Goal: Information Seeking & Learning: Learn about a topic

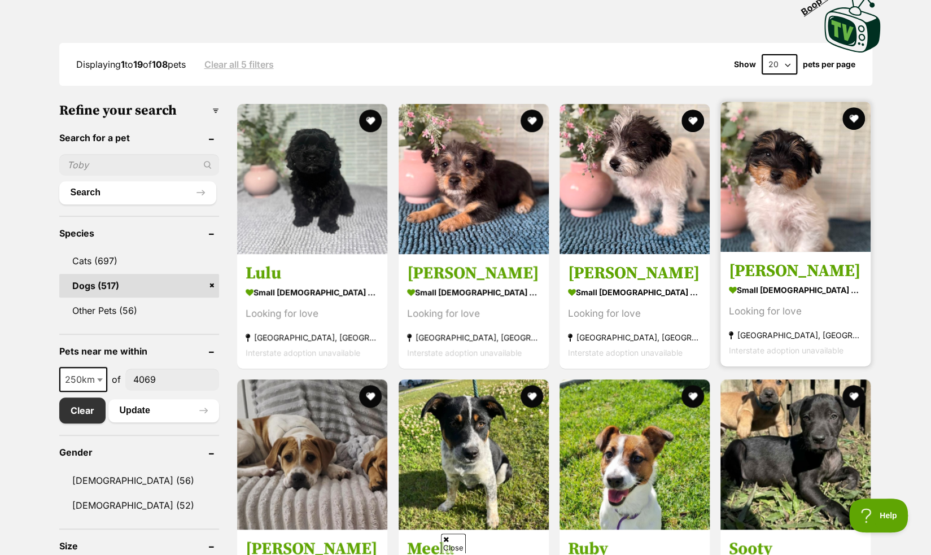
click at [775, 285] on strong "small male Dog" at bounding box center [795, 290] width 133 height 16
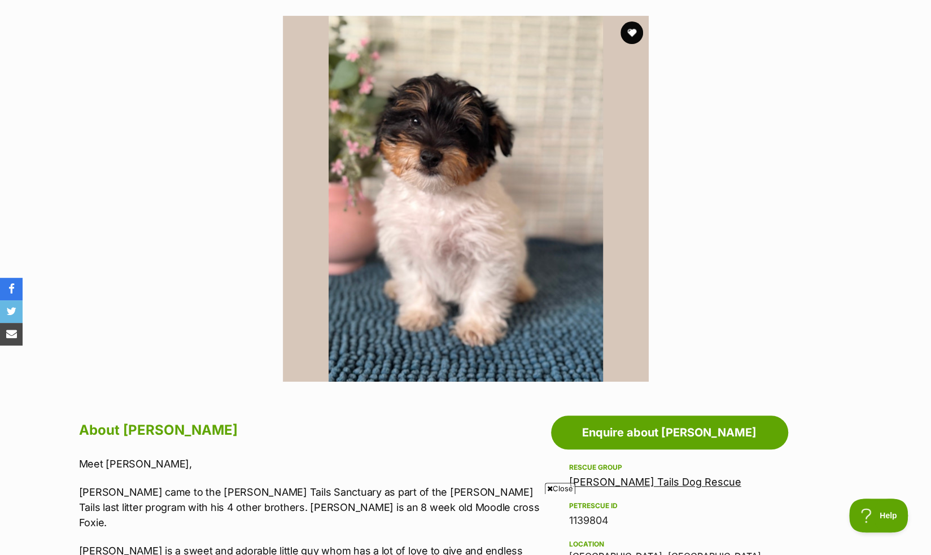
scroll to position [171, 0]
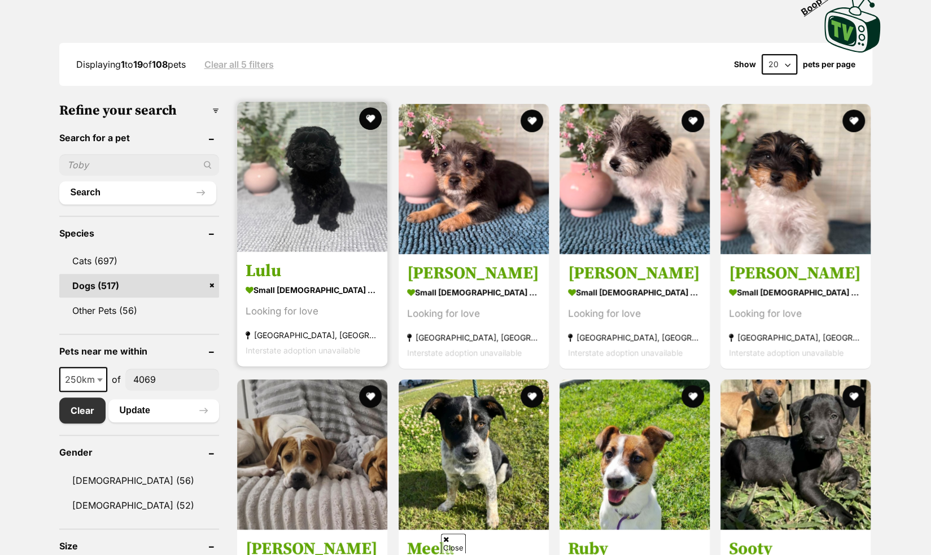
click at [323, 280] on h3 "Lulu" at bounding box center [312, 270] width 133 height 21
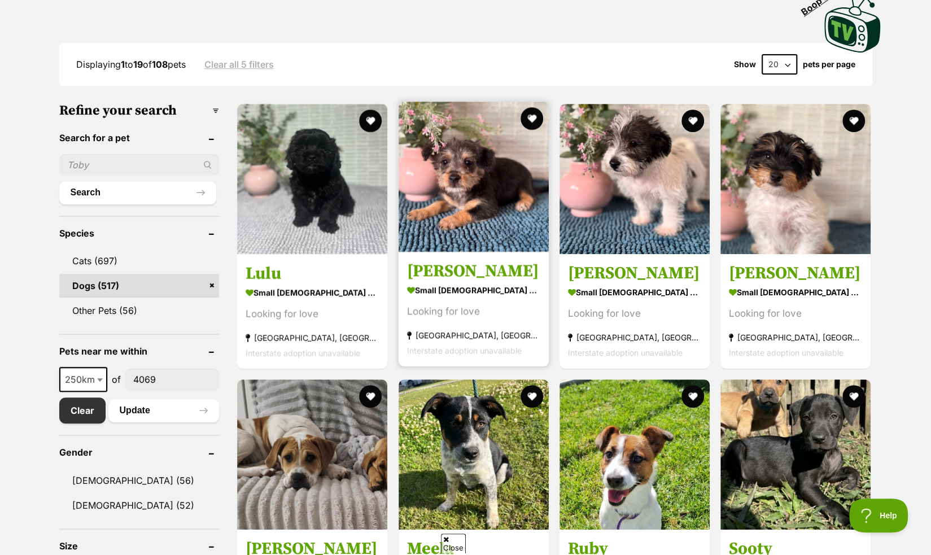
click at [504, 268] on h3 "Marvin" at bounding box center [473, 270] width 133 height 21
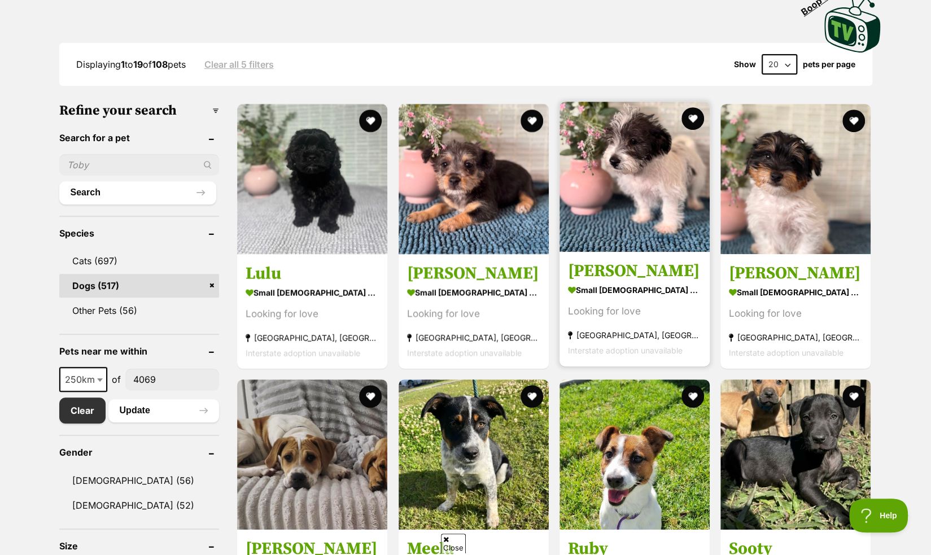
click at [631, 265] on h3 "[PERSON_NAME]" at bounding box center [634, 270] width 133 height 21
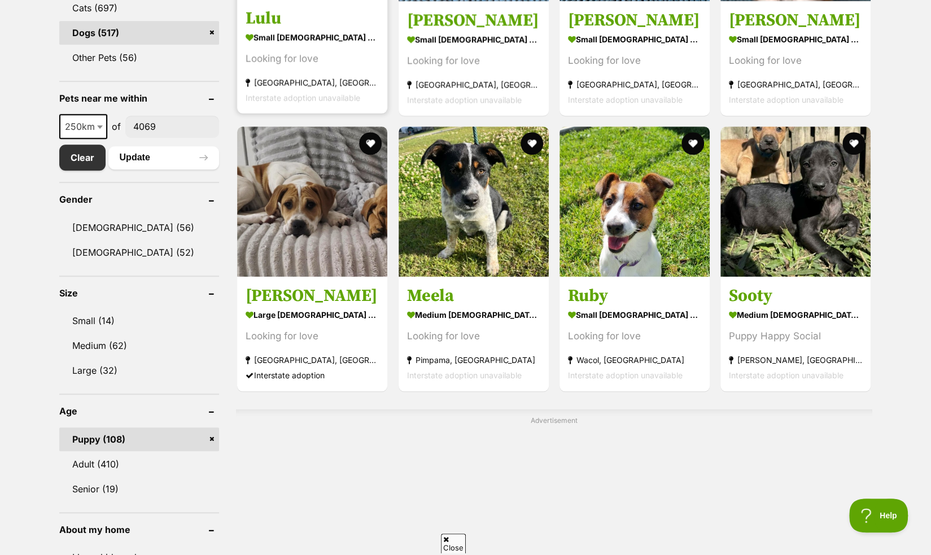
scroll to position [516, 0]
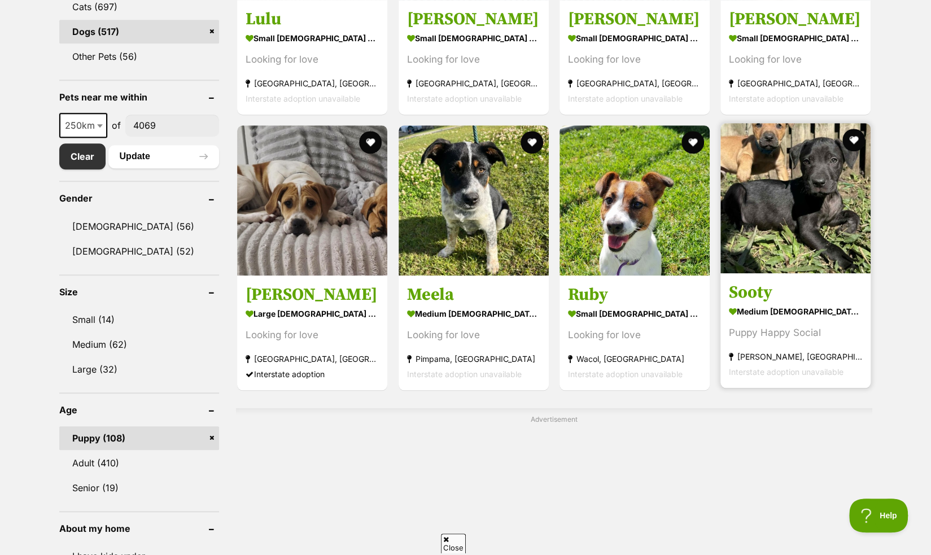
click at [800, 326] on section "medium male Dog Puppy Happy Social Daisy Hill, QLD Interstate adoption unavaila…" at bounding box center [795, 341] width 133 height 76
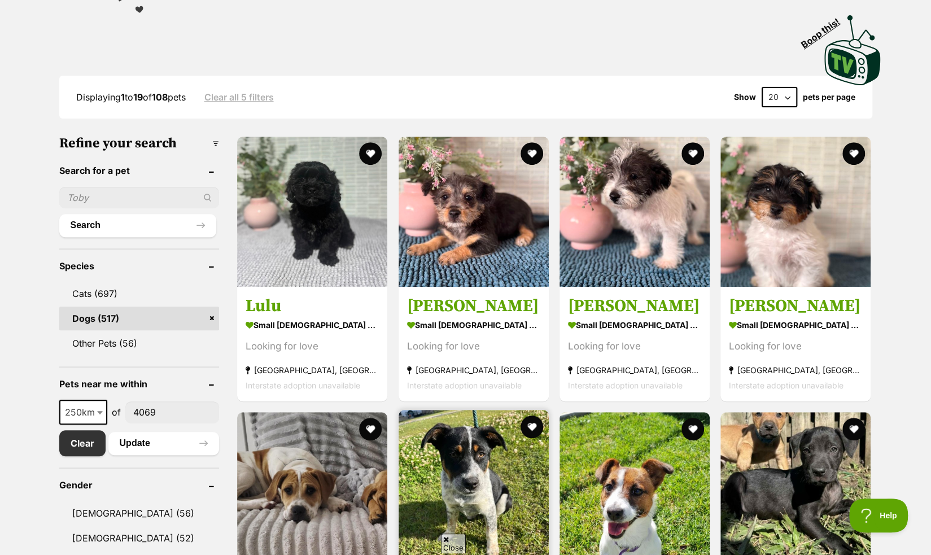
scroll to position [219, 0]
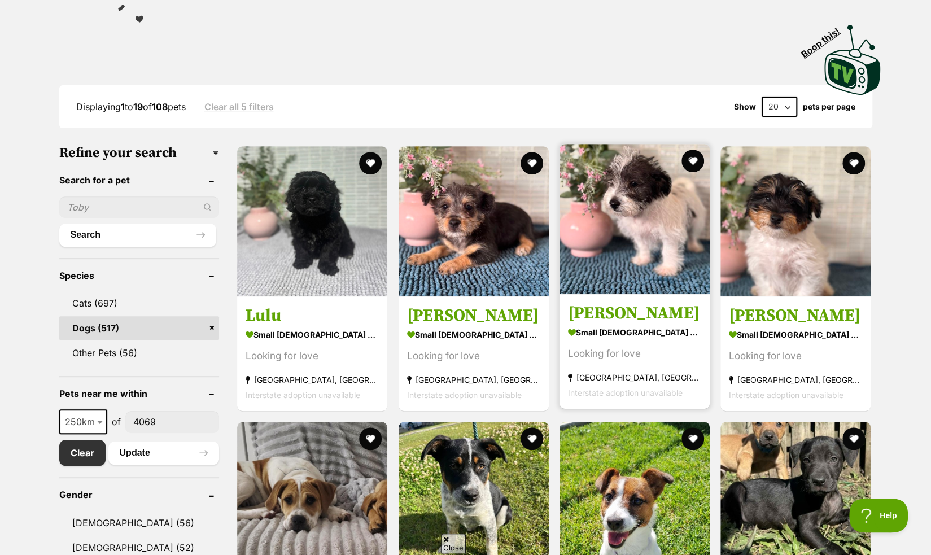
click at [583, 321] on h3 "Hank" at bounding box center [634, 313] width 133 height 21
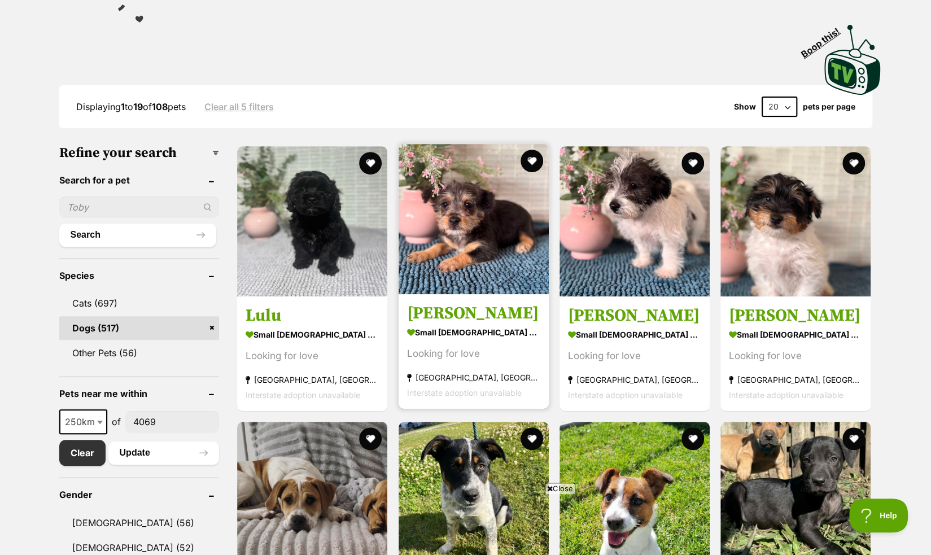
click at [483, 330] on strong "small male Dog" at bounding box center [473, 332] width 133 height 16
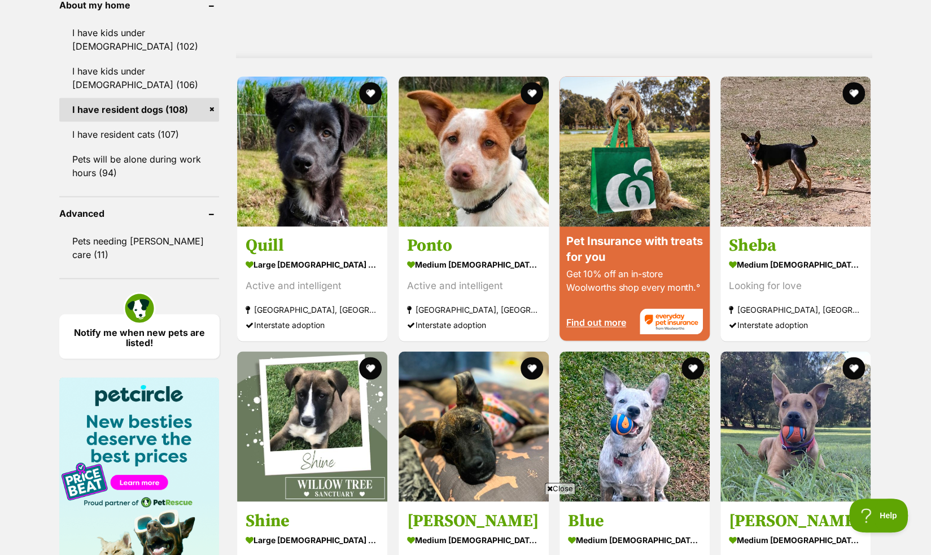
scroll to position [1040, 0]
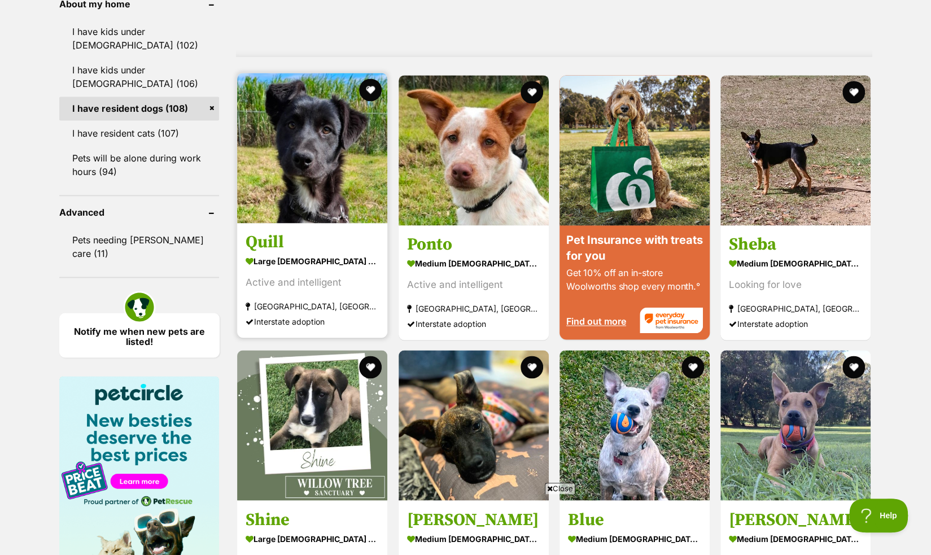
click at [318, 256] on strong "large male Dog" at bounding box center [312, 260] width 133 height 16
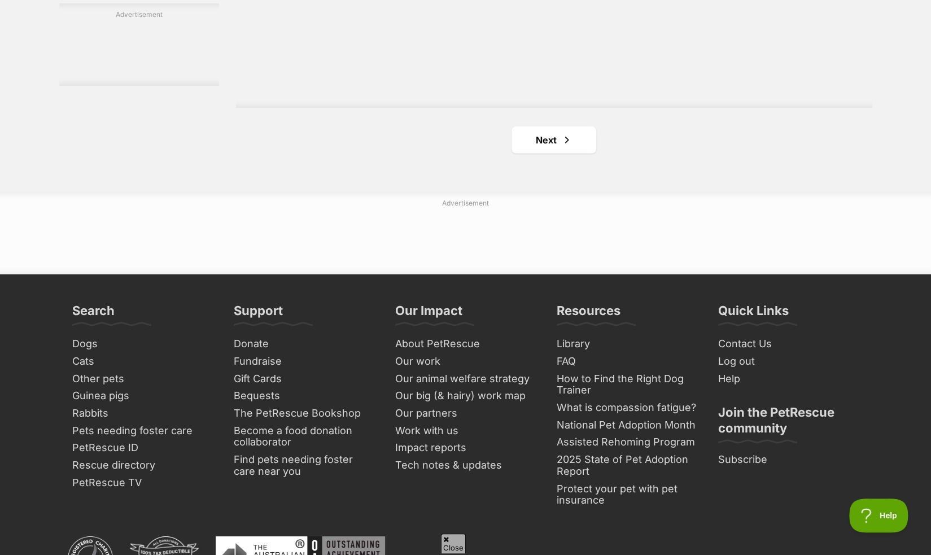
scroll to position [2167, 0]
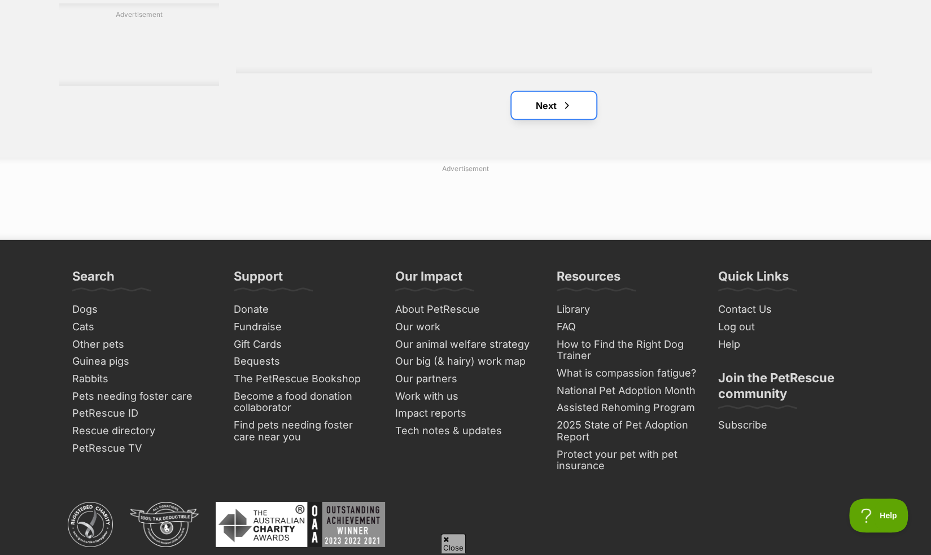
click at [574, 110] on link "Next" at bounding box center [554, 105] width 85 height 27
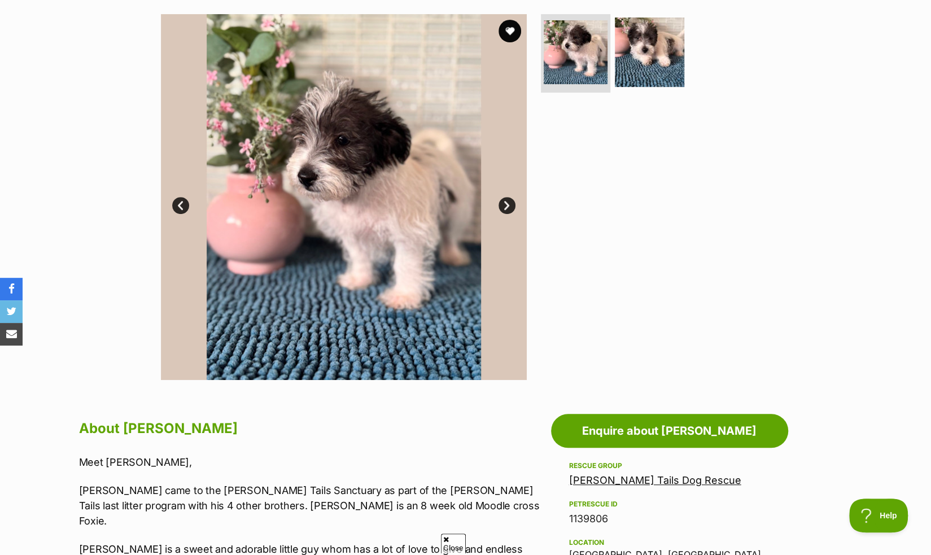
scroll to position [223, 0]
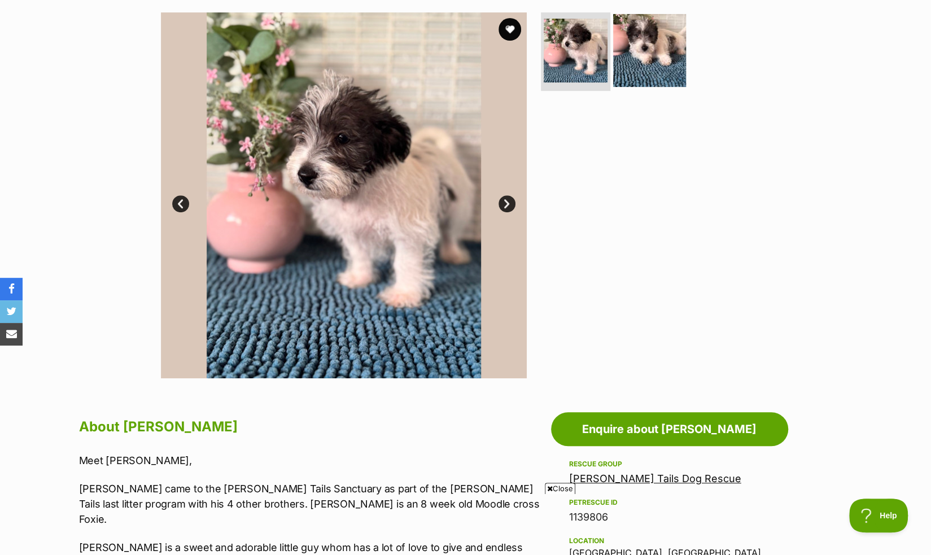
click at [640, 72] on img at bounding box center [649, 50] width 73 height 73
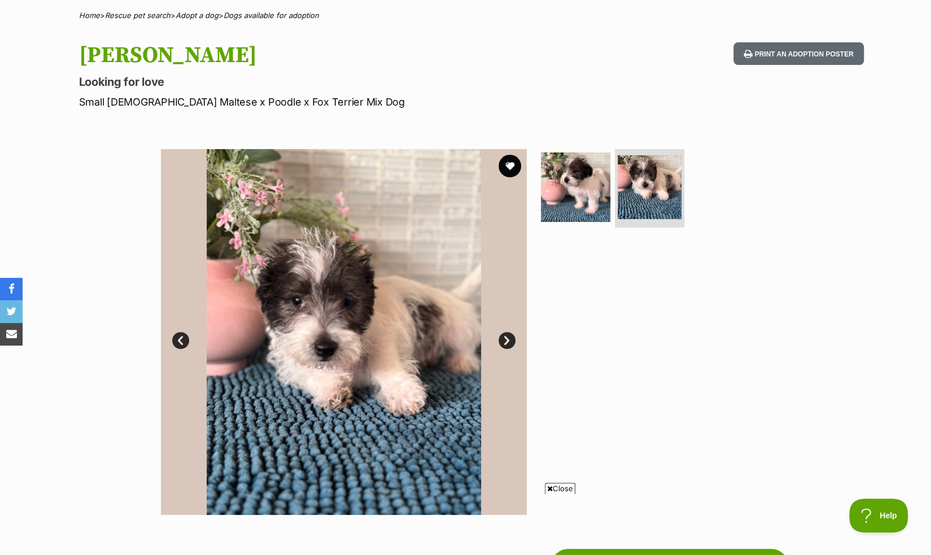
scroll to position [86, 0]
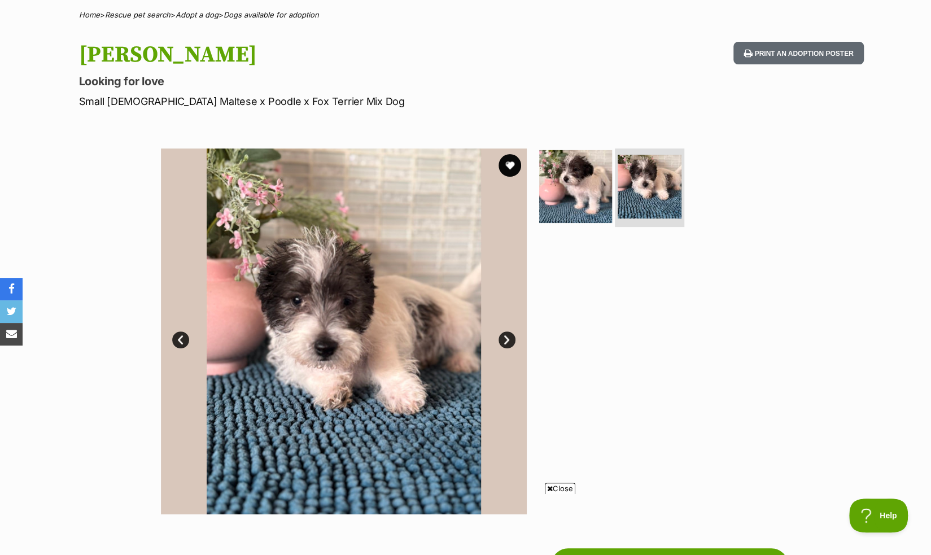
click at [579, 201] on img at bounding box center [575, 186] width 73 height 73
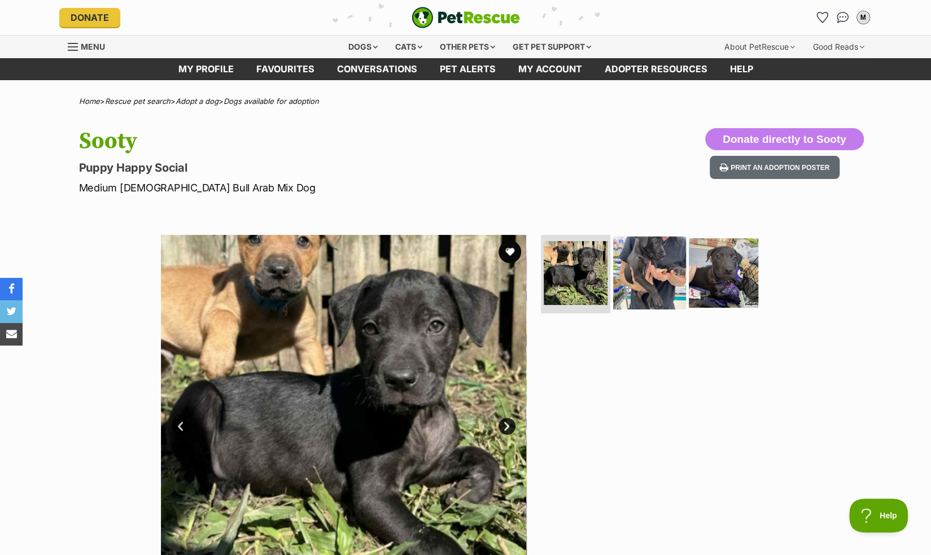
click at [658, 286] on img at bounding box center [649, 272] width 73 height 73
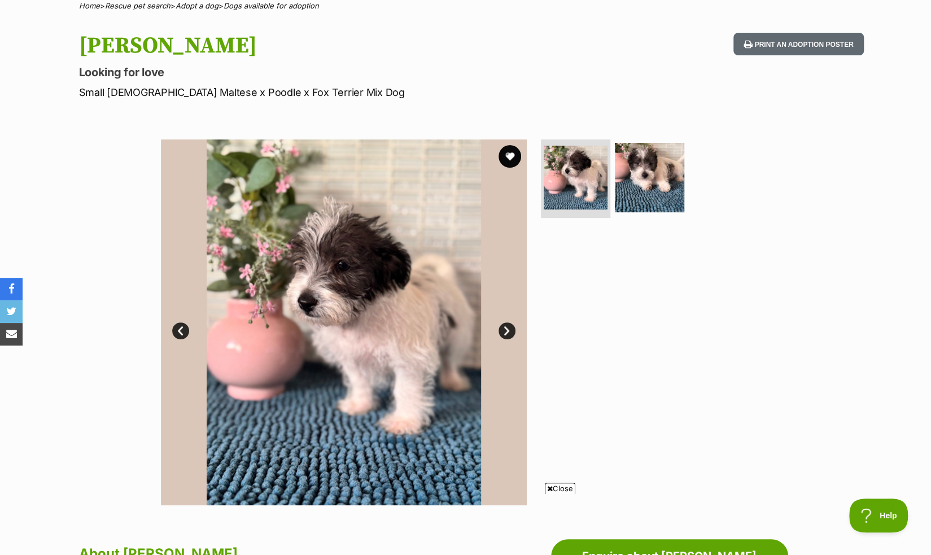
scroll to position [98, 0]
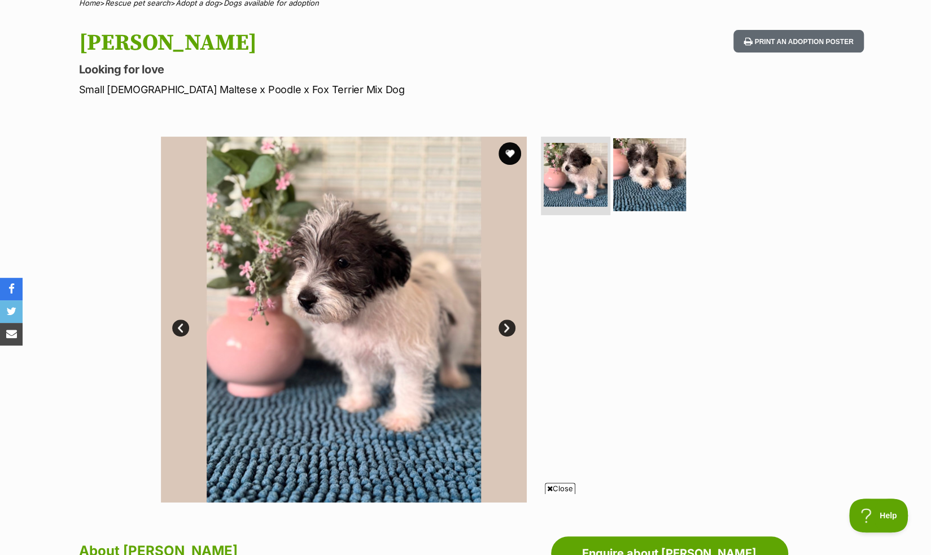
click at [648, 186] on img at bounding box center [649, 174] width 73 height 73
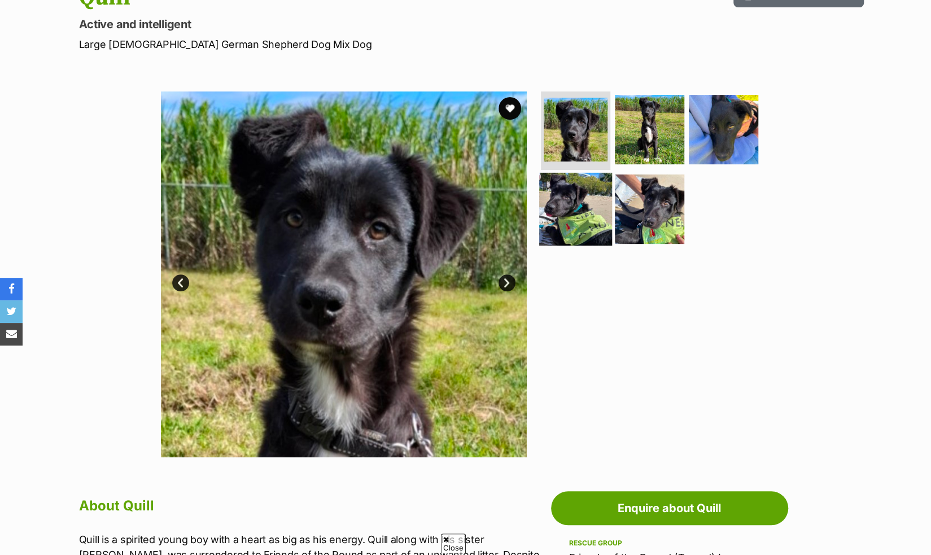
scroll to position [143, 0]
click at [597, 195] on img at bounding box center [575, 209] width 73 height 73
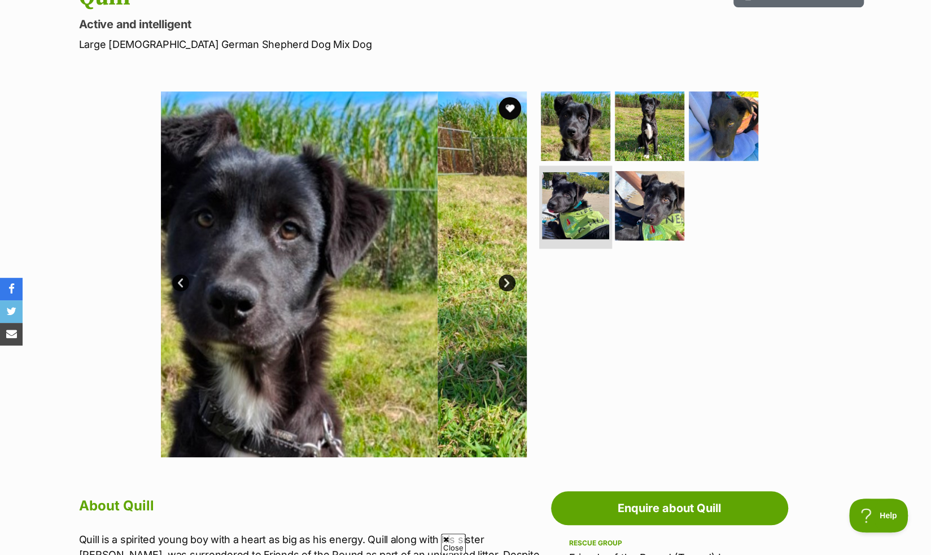
scroll to position [0, 0]
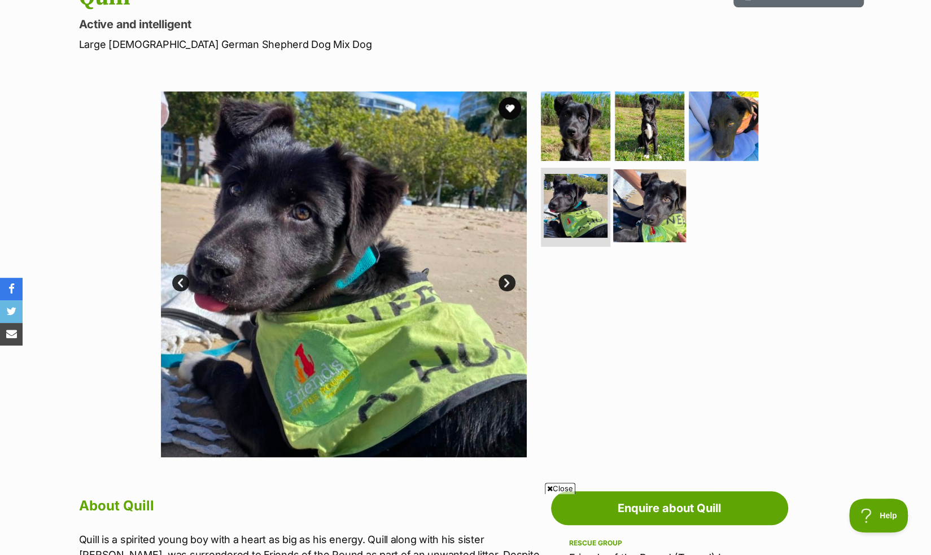
click at [644, 218] on img at bounding box center [649, 205] width 73 height 73
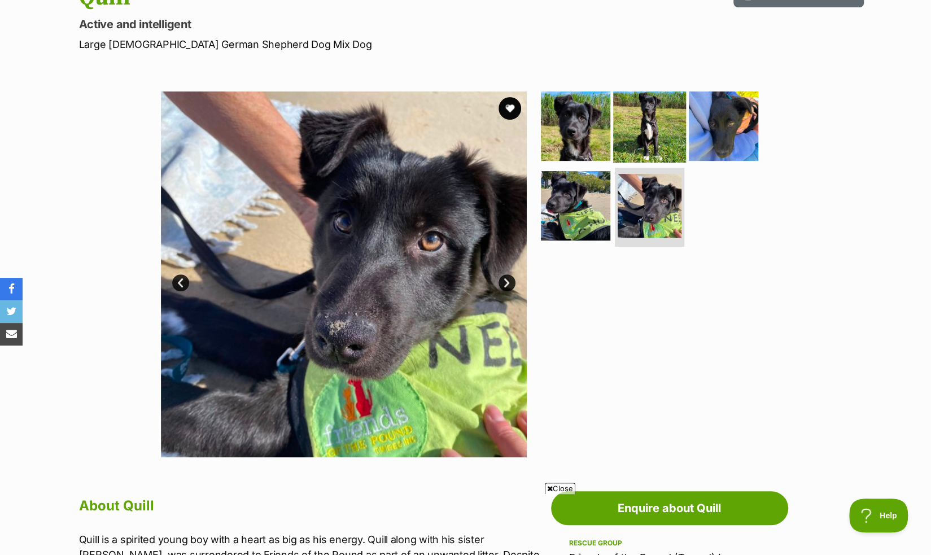
click at [646, 156] on img at bounding box center [649, 125] width 73 height 73
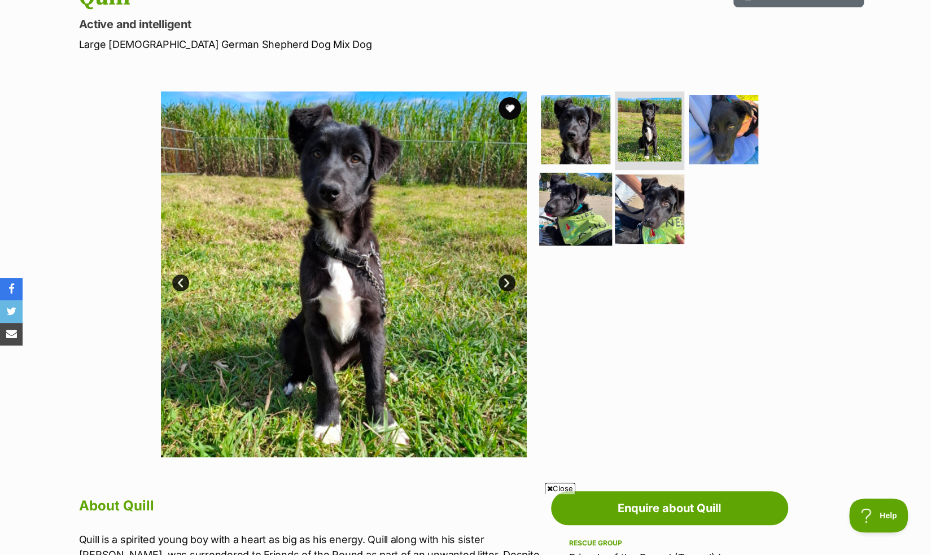
click at [591, 211] on img at bounding box center [575, 209] width 73 height 73
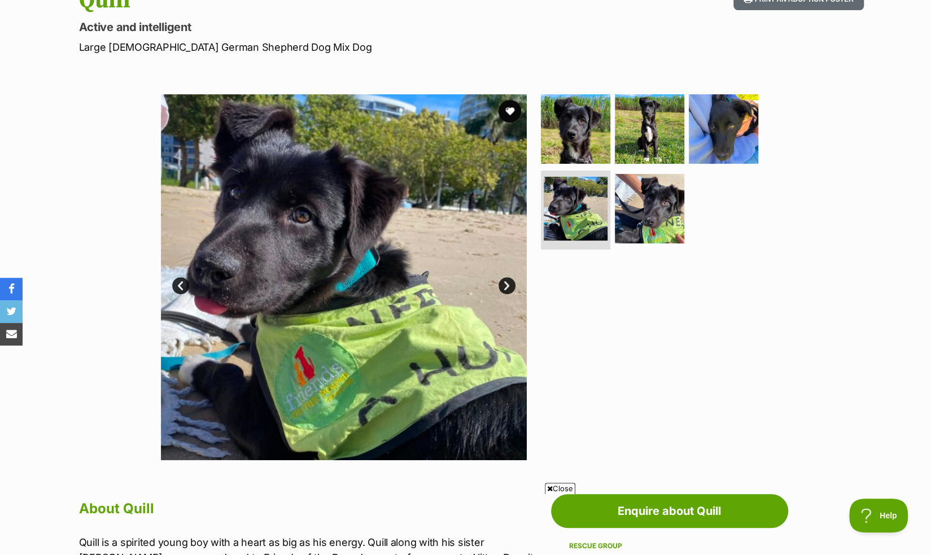
scroll to position [139, 0]
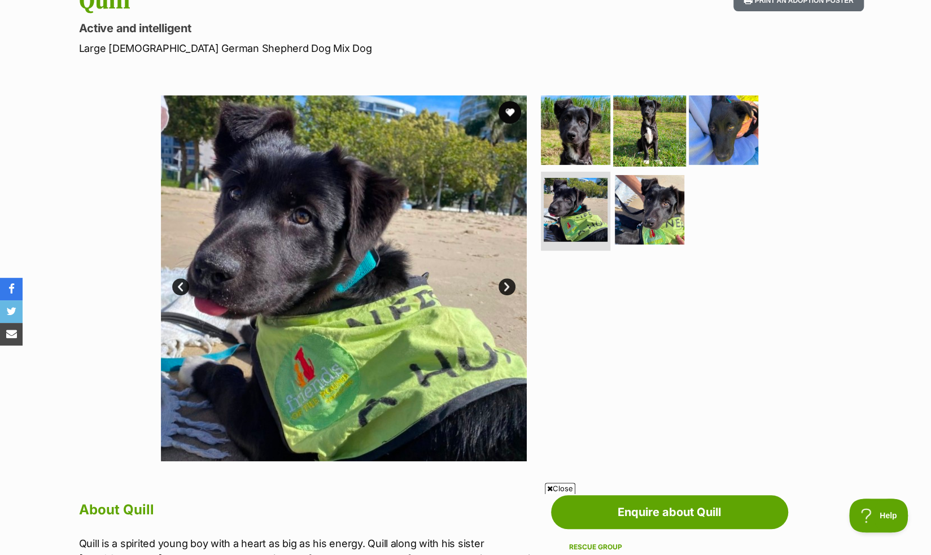
click at [632, 147] on img at bounding box center [649, 129] width 73 height 73
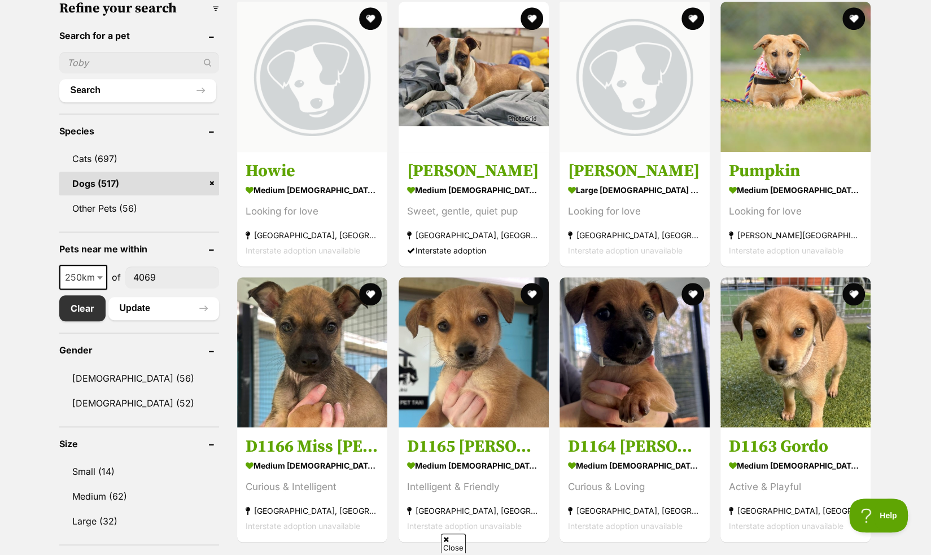
scroll to position [544, 0]
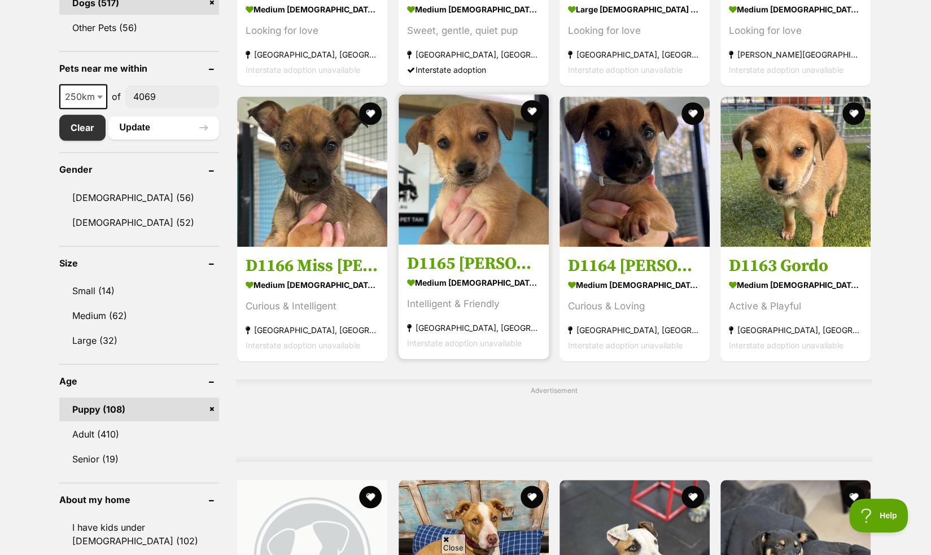
click at [496, 255] on h3 "D1165 Wilson" at bounding box center [473, 263] width 133 height 21
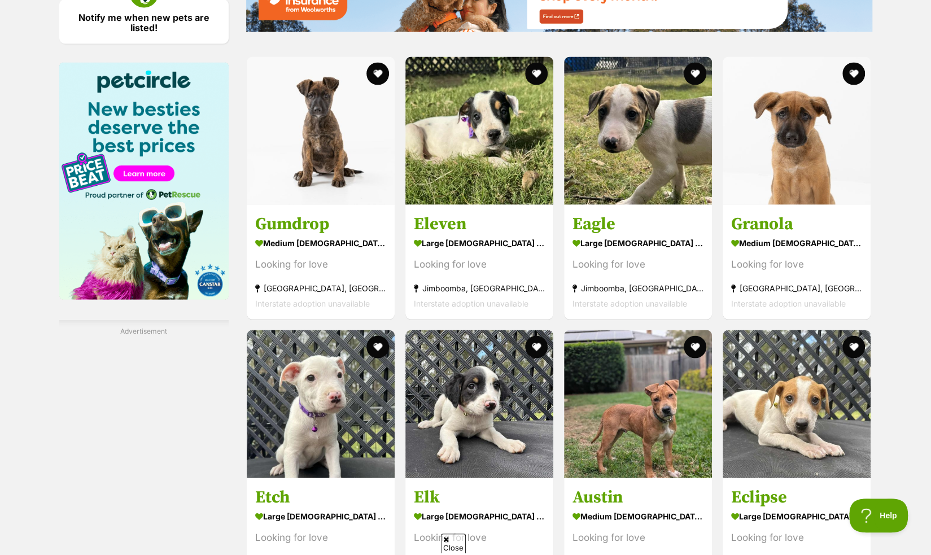
scroll to position [1334, 0]
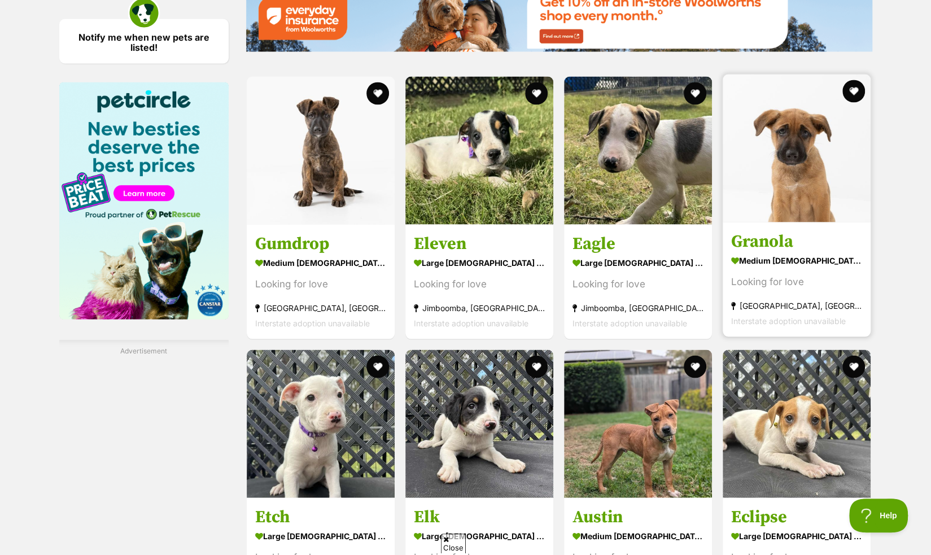
click at [822, 269] on section "medium female Dog Looking for love Ipswich, QLD Interstate adoption unavailable" at bounding box center [796, 290] width 131 height 76
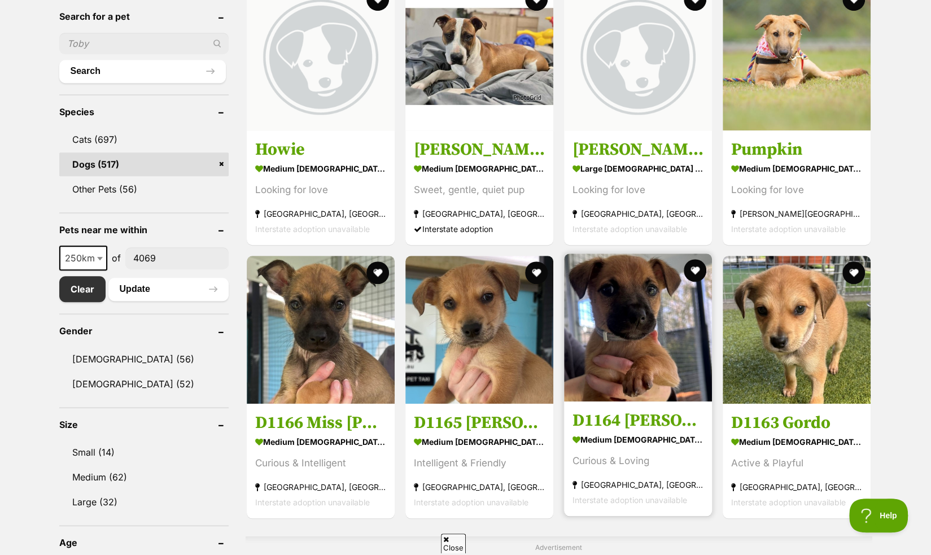
scroll to position [382, 0]
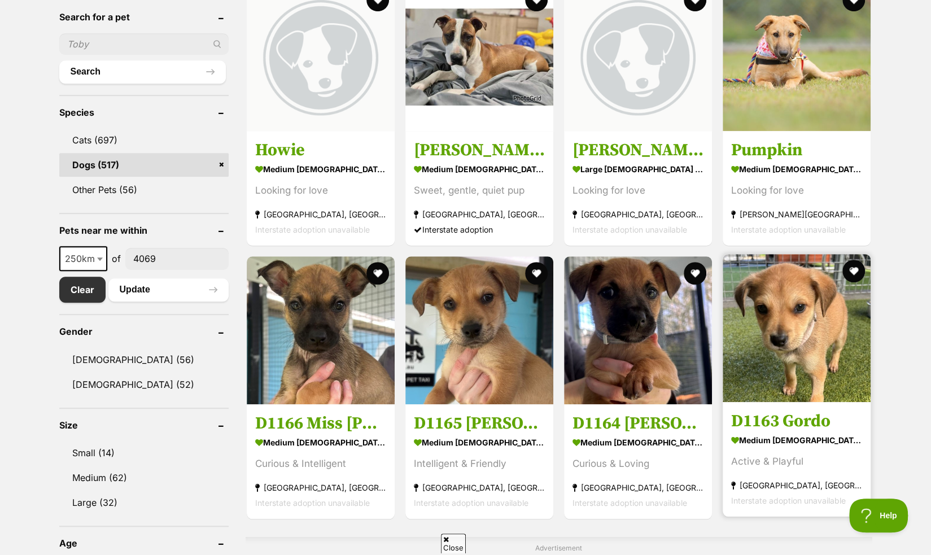
click at [742, 412] on link "D1163 Gordo medium male Dog Active & Playful Ballina, NSW Interstate adoption u…" at bounding box center [797, 459] width 148 height 115
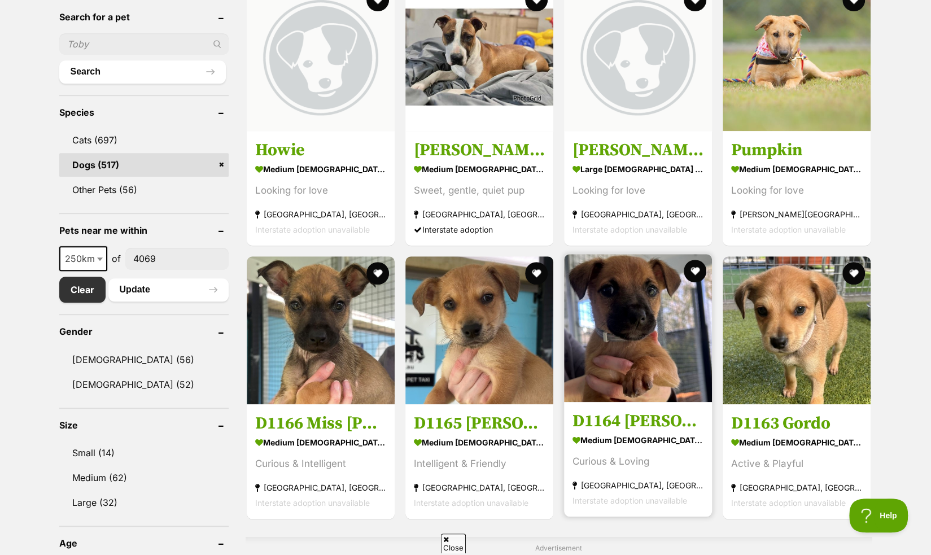
click at [585, 424] on h3 "D1164 Dorey" at bounding box center [638, 421] width 131 height 21
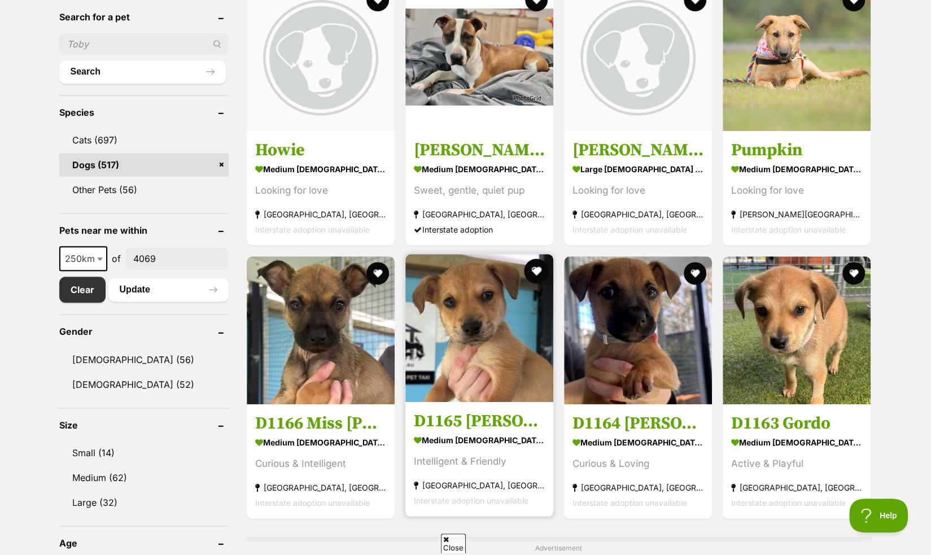
click at [540, 266] on button "favourite" at bounding box center [536, 271] width 25 height 25
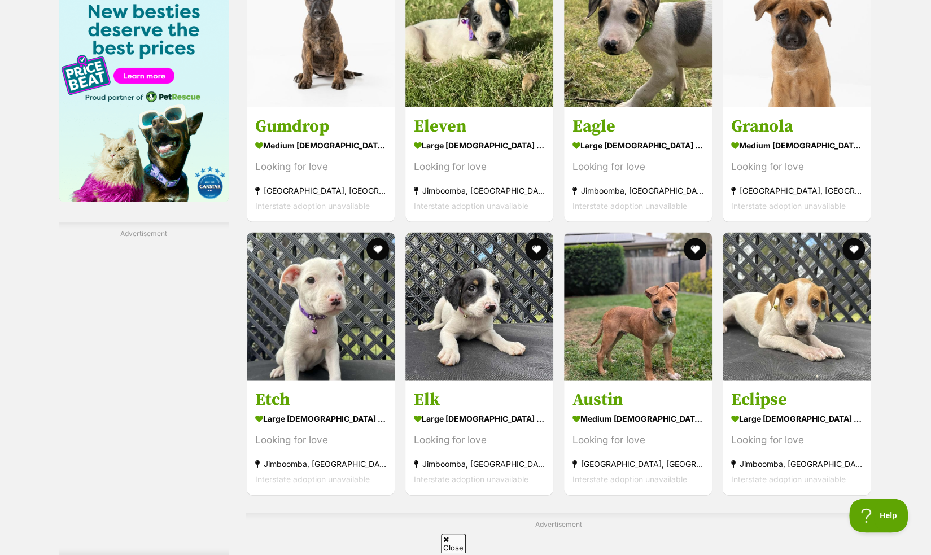
scroll to position [1583, 0]
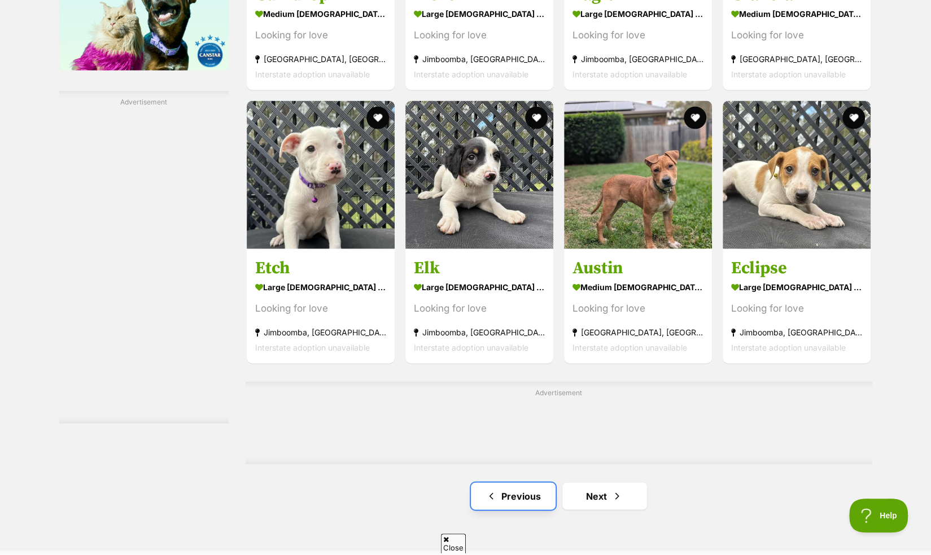
click at [504, 496] on link "Previous" at bounding box center [513, 496] width 85 height 27
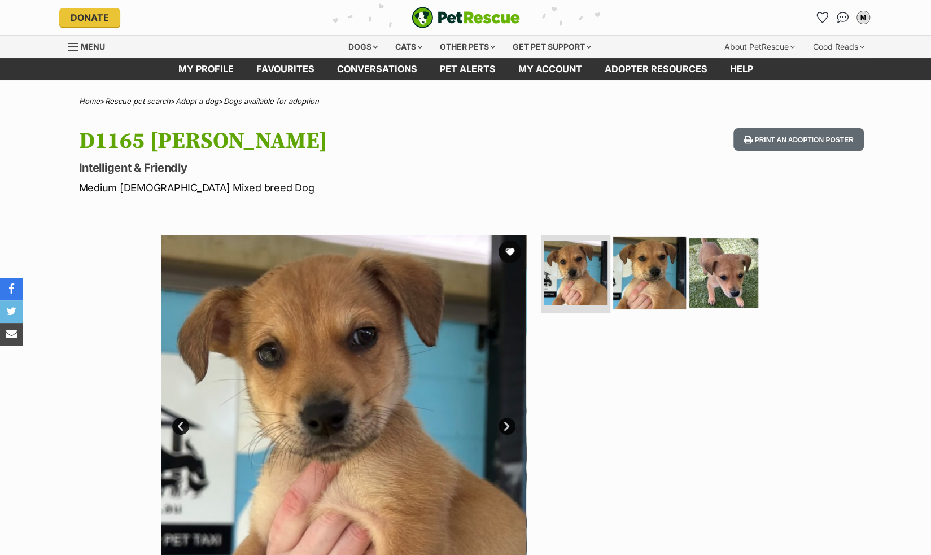
click at [633, 268] on img at bounding box center [649, 272] width 73 height 73
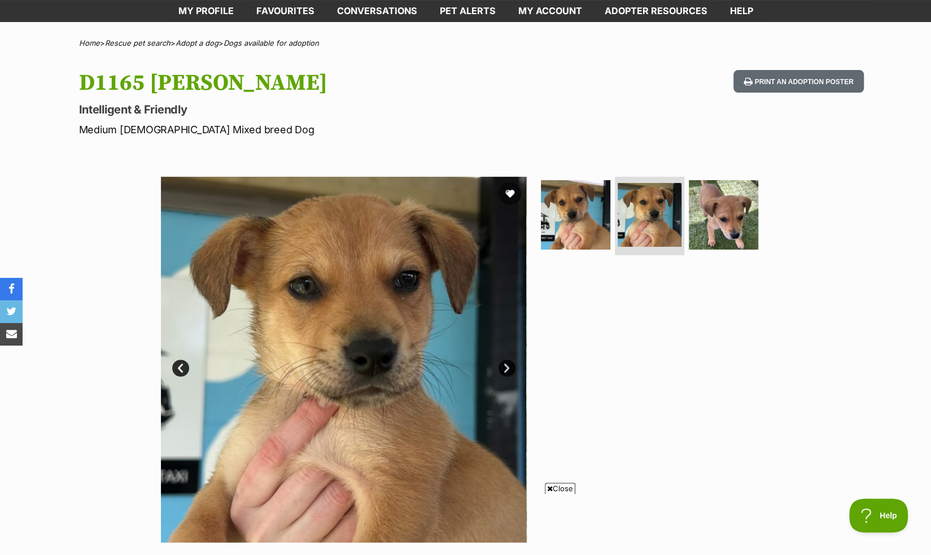
scroll to position [58, 0]
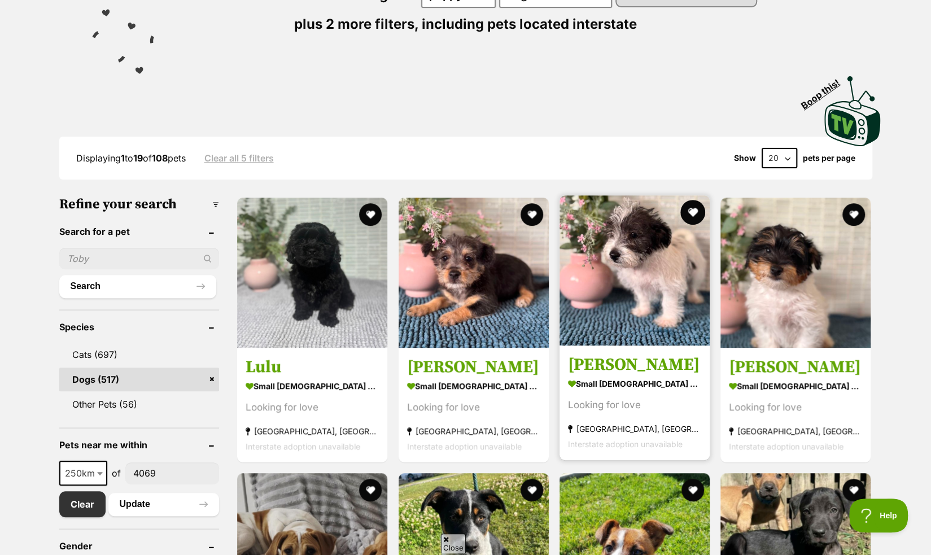
click at [696, 206] on button "favourite" at bounding box center [693, 212] width 25 height 25
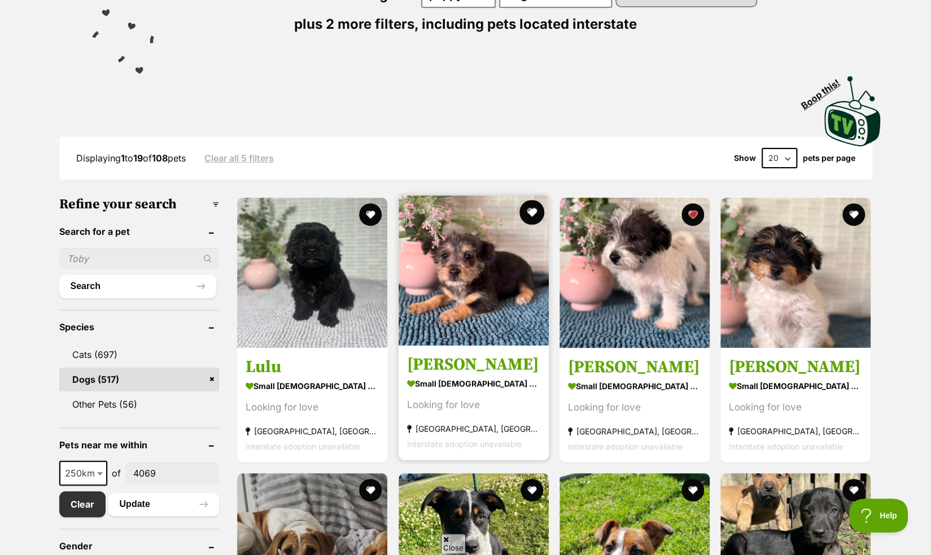
click at [534, 214] on button "favourite" at bounding box center [532, 212] width 25 height 25
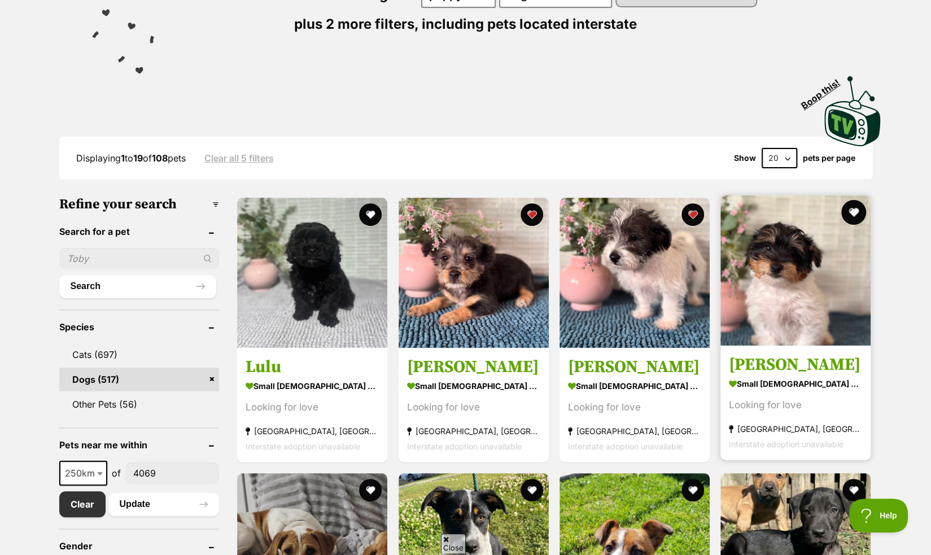
click at [854, 220] on button "favourite" at bounding box center [854, 212] width 25 height 25
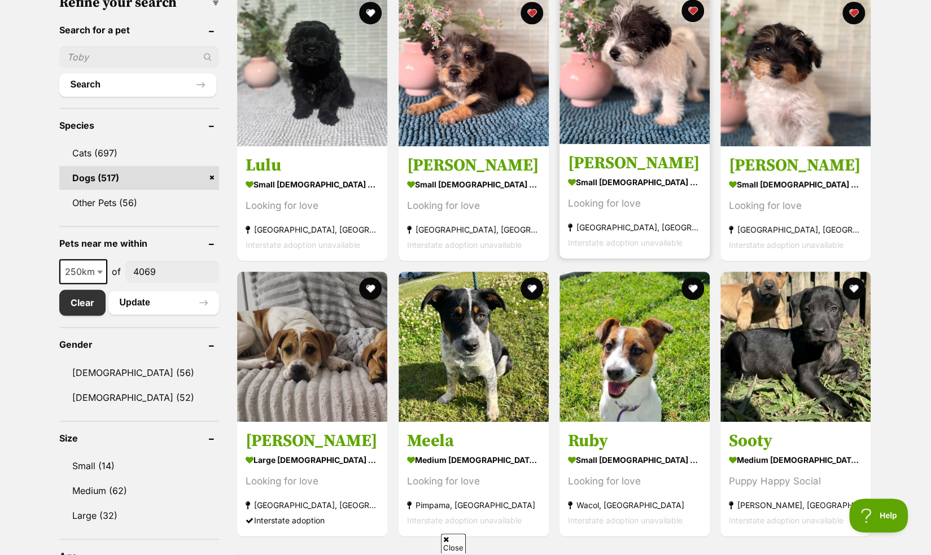
scroll to position [374, 0]
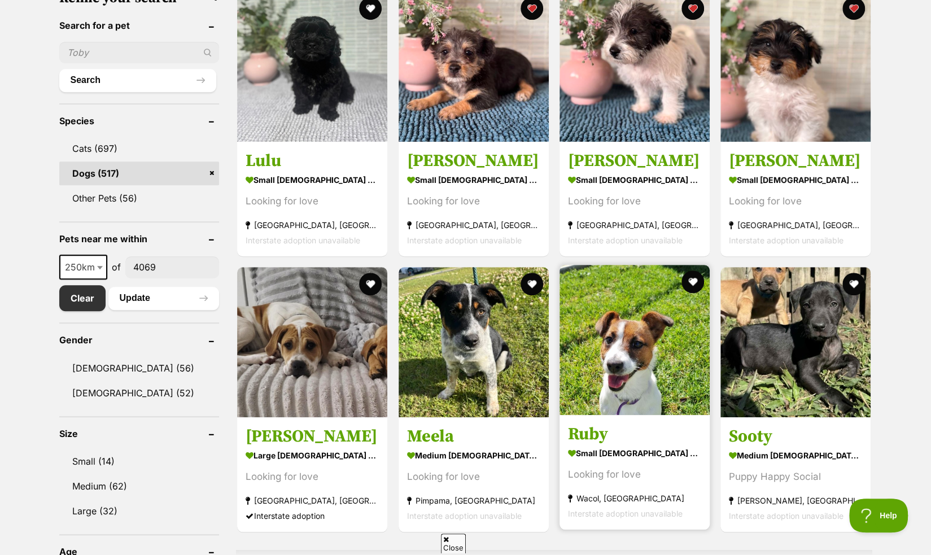
click at [626, 436] on h3 "Ruby" at bounding box center [634, 434] width 133 height 21
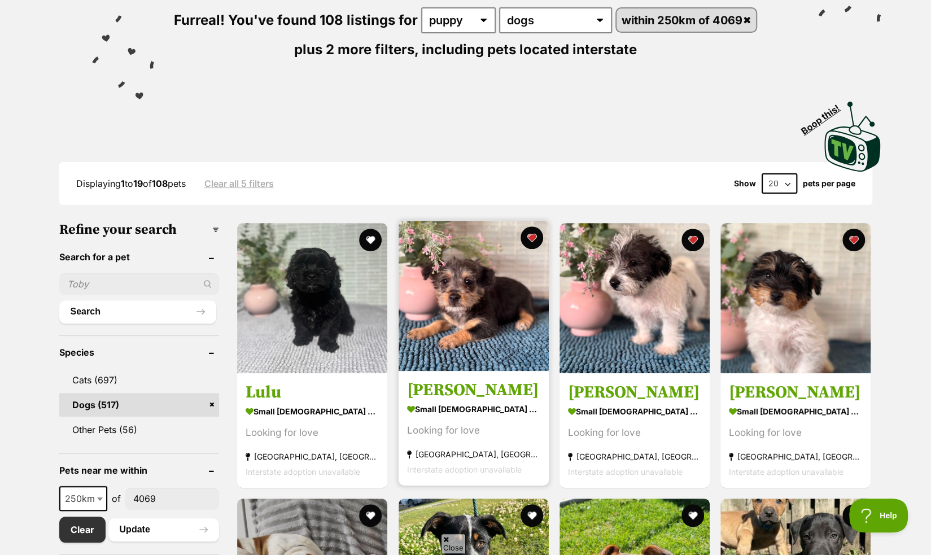
scroll to position [0, 0]
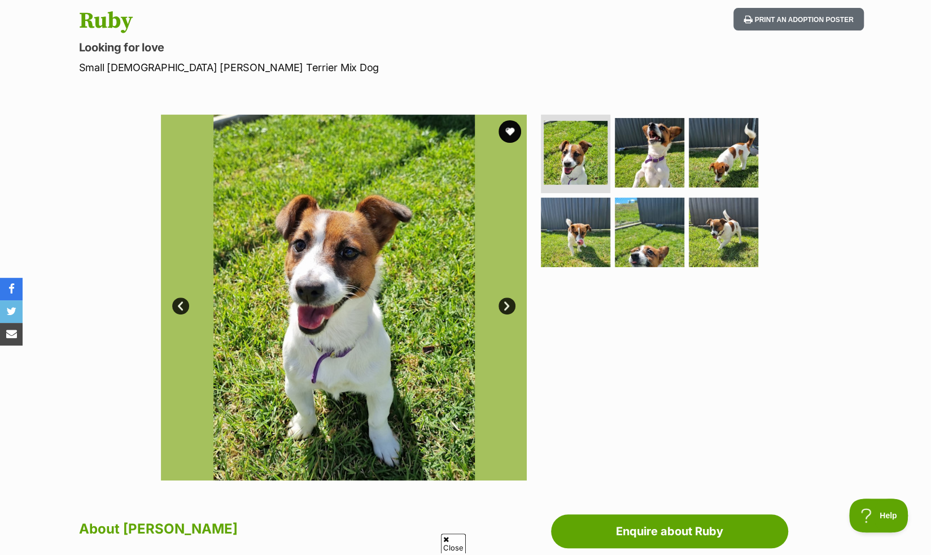
scroll to position [121, 0]
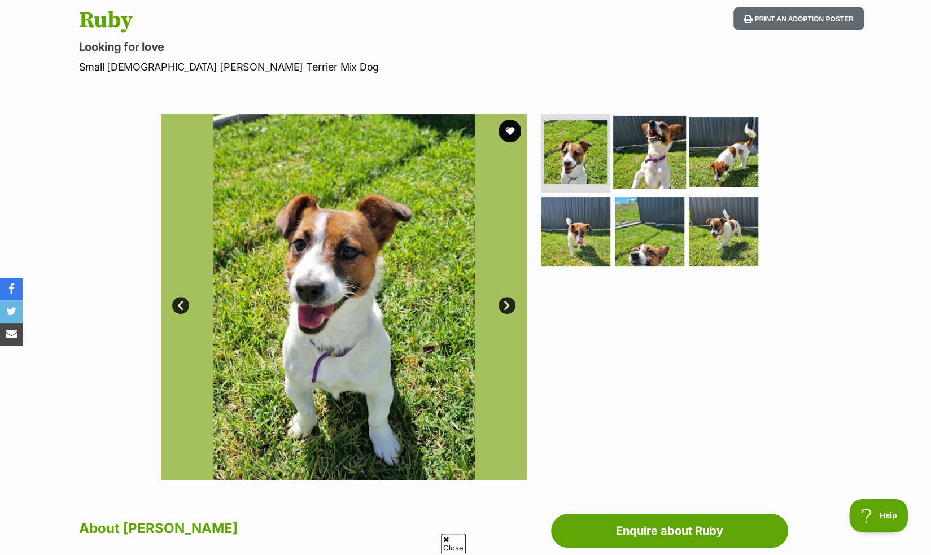
click at [663, 170] on img at bounding box center [649, 151] width 73 height 73
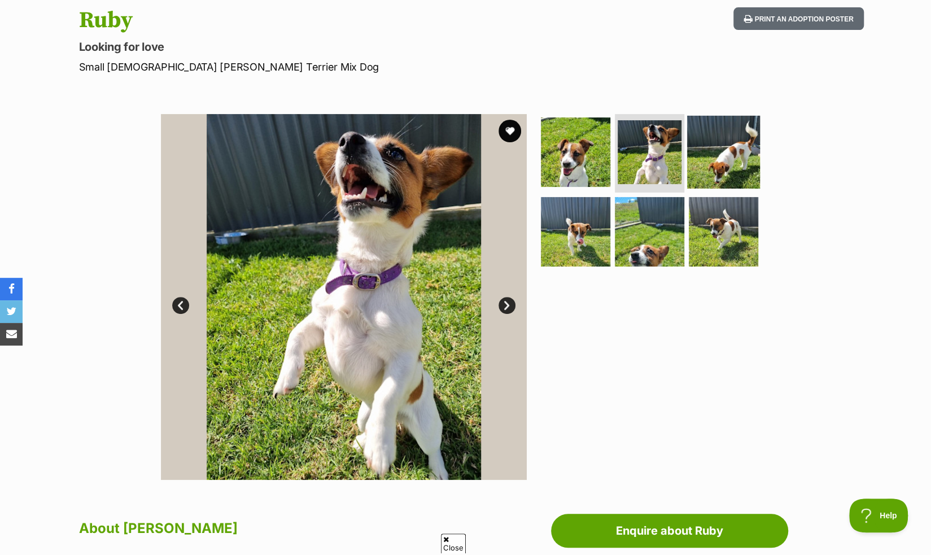
click at [718, 164] on img at bounding box center [723, 151] width 73 height 73
